Goal: Navigation & Orientation: Find specific page/section

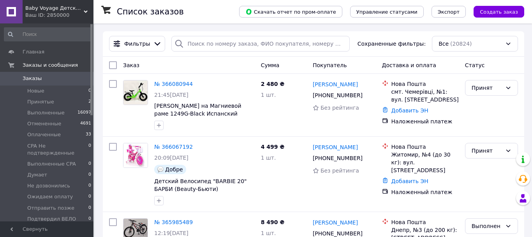
click at [56, 11] on span "Baby Voyage Детский транспорт от пеленок." at bounding box center [54, 8] width 58 height 7
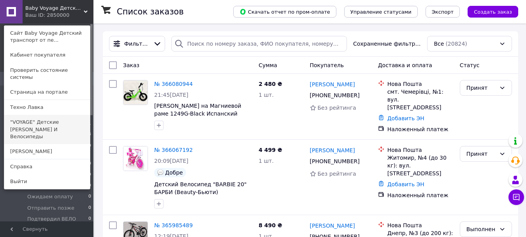
click at [32, 115] on link ""VOYAGE" Детские [PERSON_NAME] И Велосипеды" at bounding box center [47, 129] width 86 height 29
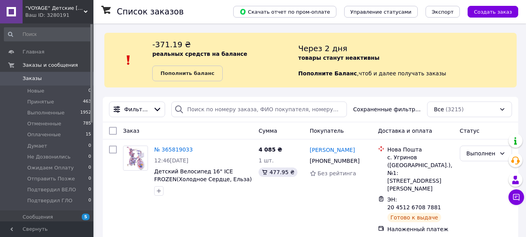
click at [49, 12] on div "Ваш ID: 3280191" at bounding box center [59, 15] width 68 height 7
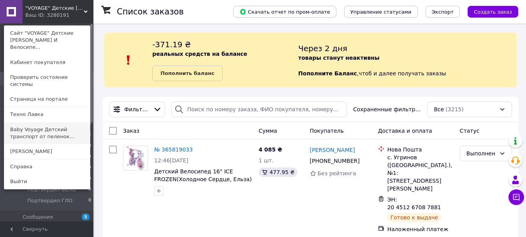
click at [50, 122] on link "Baby Voyage Детский транспорт от пеленок..." at bounding box center [47, 133] width 86 height 22
